Goal: Information Seeking & Learning: Learn about a topic

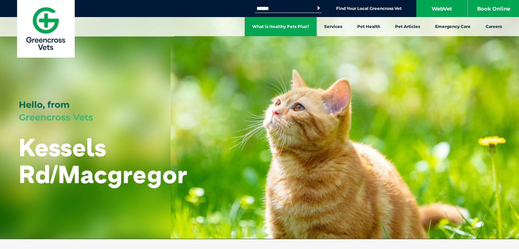
click at [276, 25] on link "What is Healthy Pets Plus?" at bounding box center [281, 26] width 72 height 19
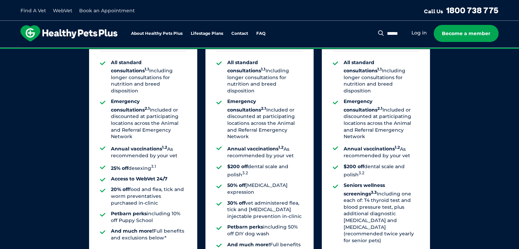
scroll to position [537, 0]
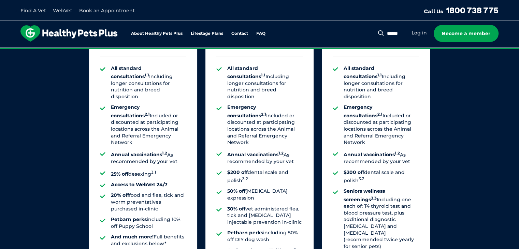
drag, startPoint x: 174, startPoint y: 152, endPoint x: 496, endPoint y: 155, distance: 321.5
click at [496, 155] on div "Our Membership Plans All of our memberships are for a 12 month term. We offer s…" at bounding box center [259, 97] width 519 height 477
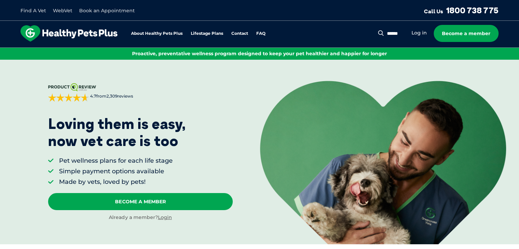
scroll to position [0, 0]
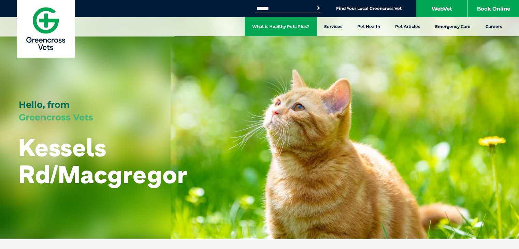
click at [288, 23] on link "What is Healthy Pets Plus?" at bounding box center [281, 26] width 72 height 19
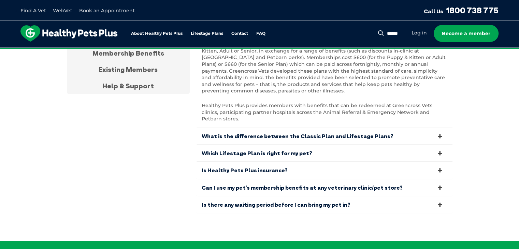
scroll to position [1339, 0]
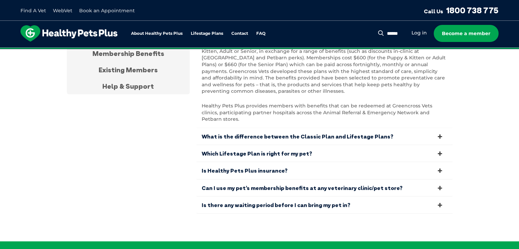
click at [441, 168] on icon at bounding box center [440, 171] width 8 height 6
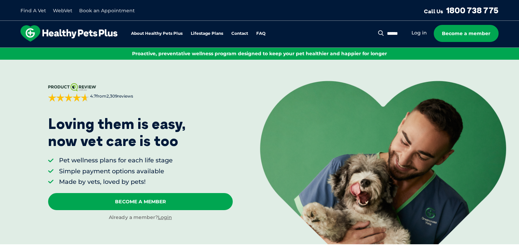
scroll to position [0, 0]
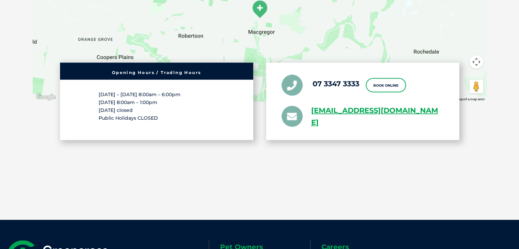
scroll to position [1231, 0]
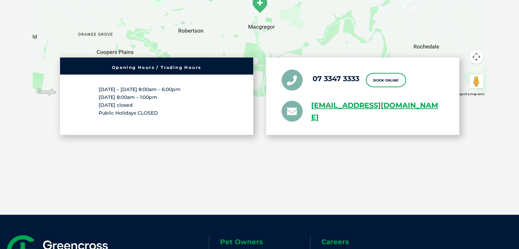
click at [333, 174] on section "Cnr Kessels Rd & [STREET_ADDRESS] ← Move left → Move right ↑ Move up ↓ Move dow…" at bounding box center [259, 31] width 519 height 368
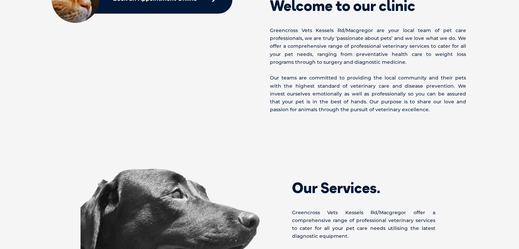
scroll to position [280, 0]
